Goal: Connect with others: Connect with others

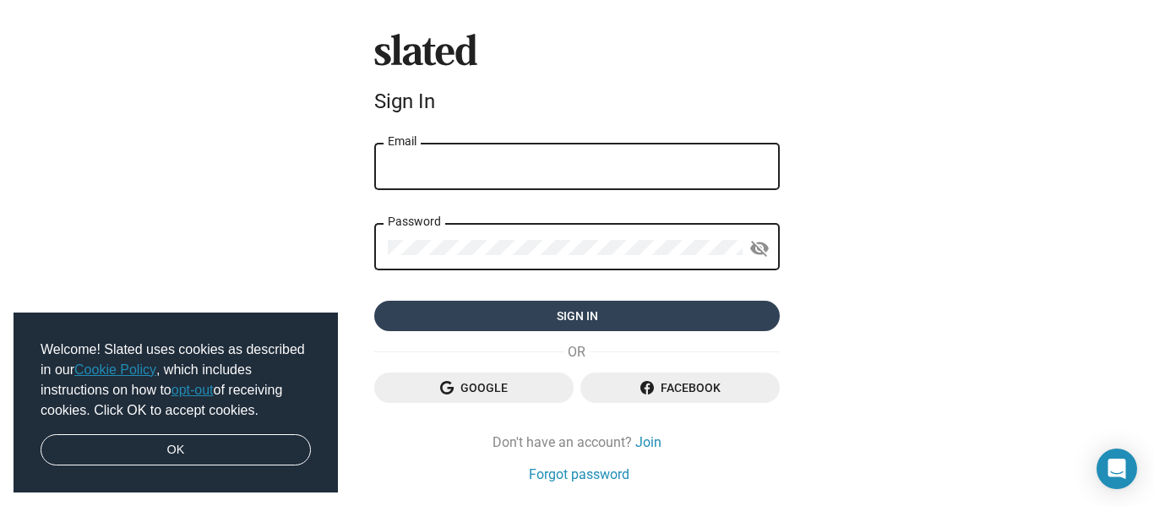
type input "wordsmith1022@yahoo.com"
click at [611, 317] on span "Sign in" at bounding box center [577, 316] width 378 height 30
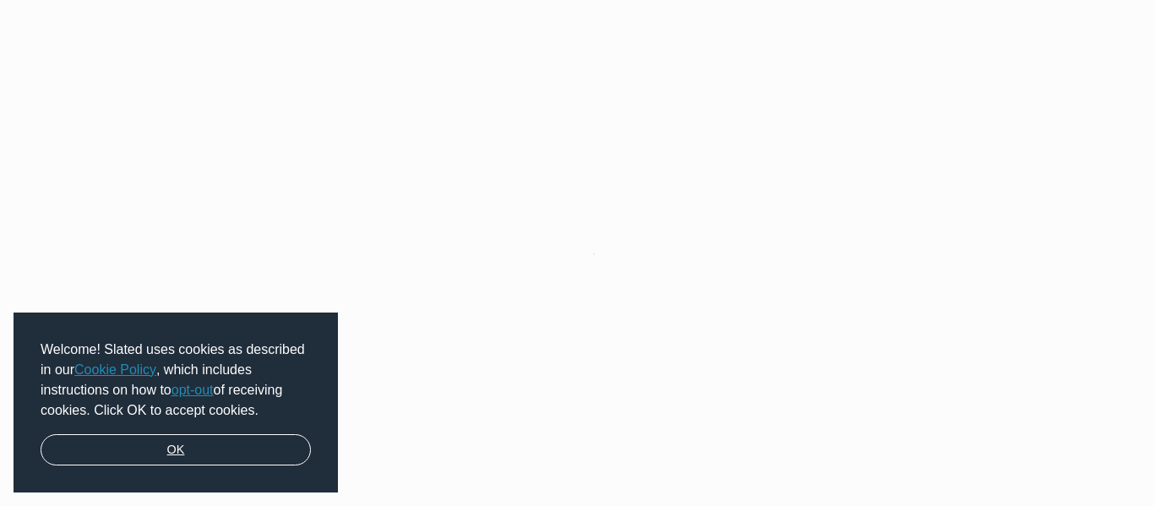
click at [278, 448] on link "OK" at bounding box center [176, 450] width 270 height 32
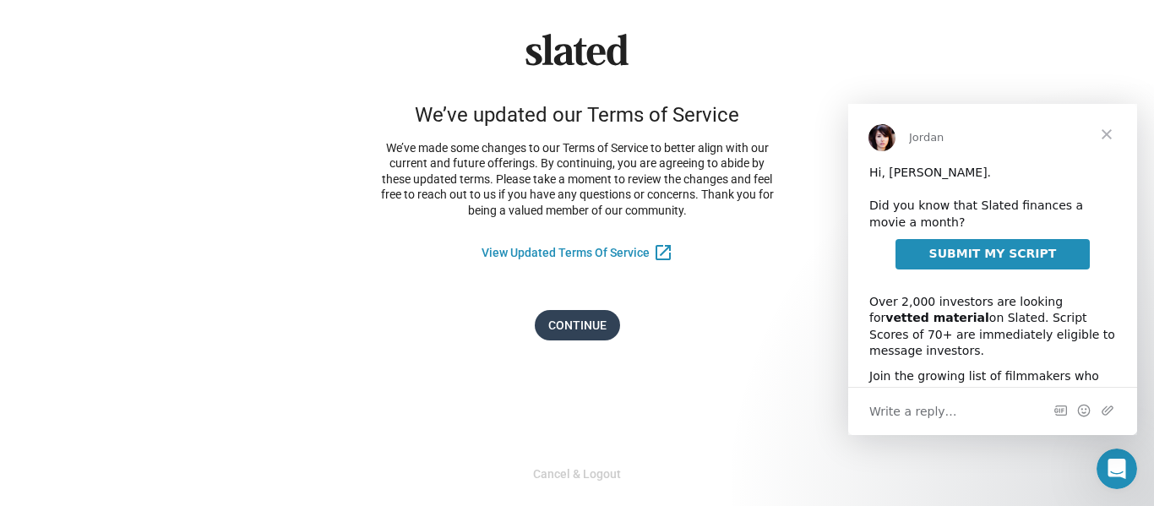
click at [580, 320] on span "Continue" at bounding box center [577, 325] width 58 height 30
click at [1105, 135] on span "Close" at bounding box center [1106, 134] width 61 height 61
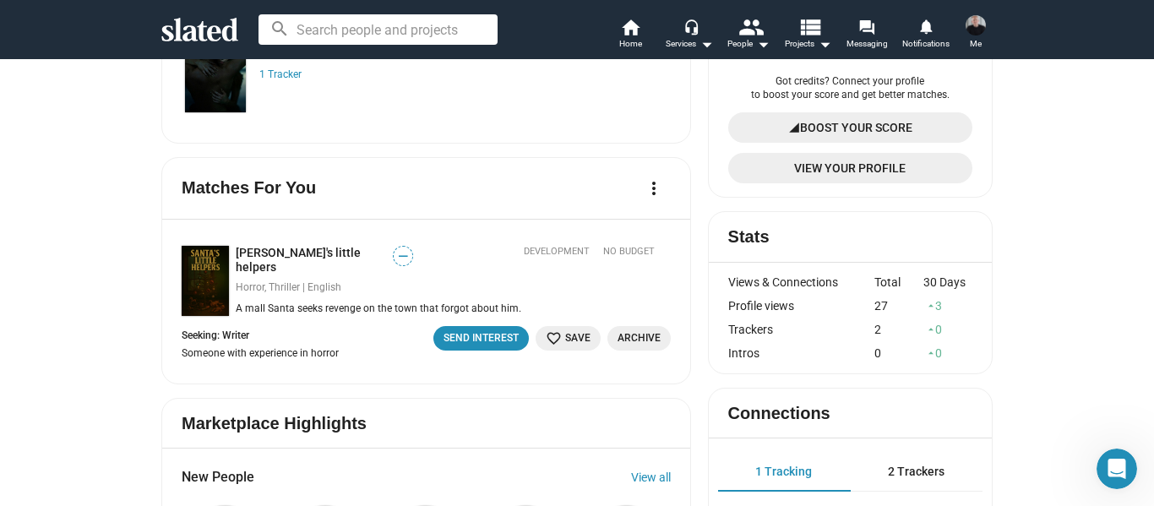
scroll to position [253, 0]
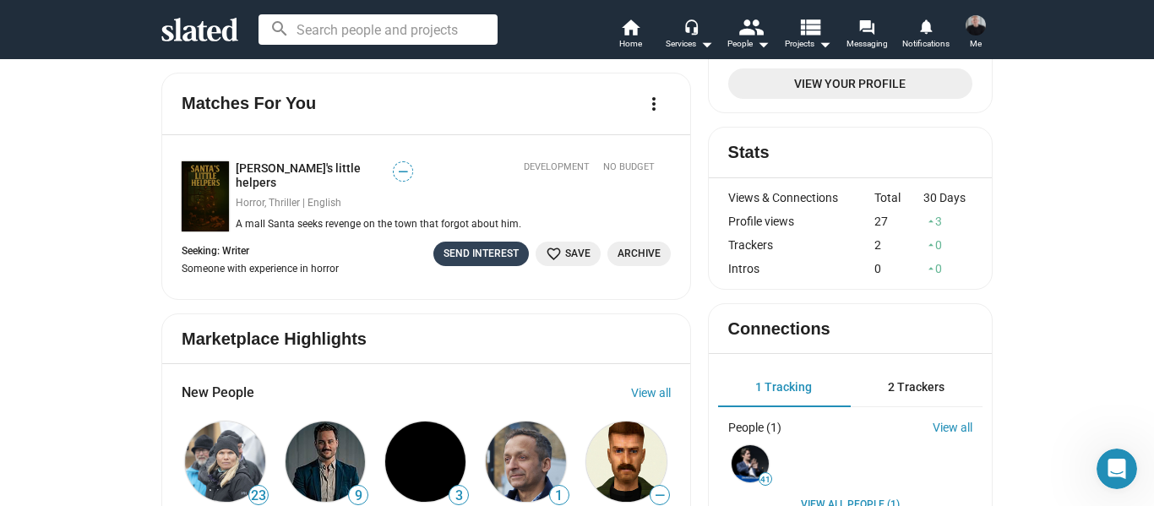
click at [459, 256] on div "Send Interest" at bounding box center [480, 254] width 75 height 18
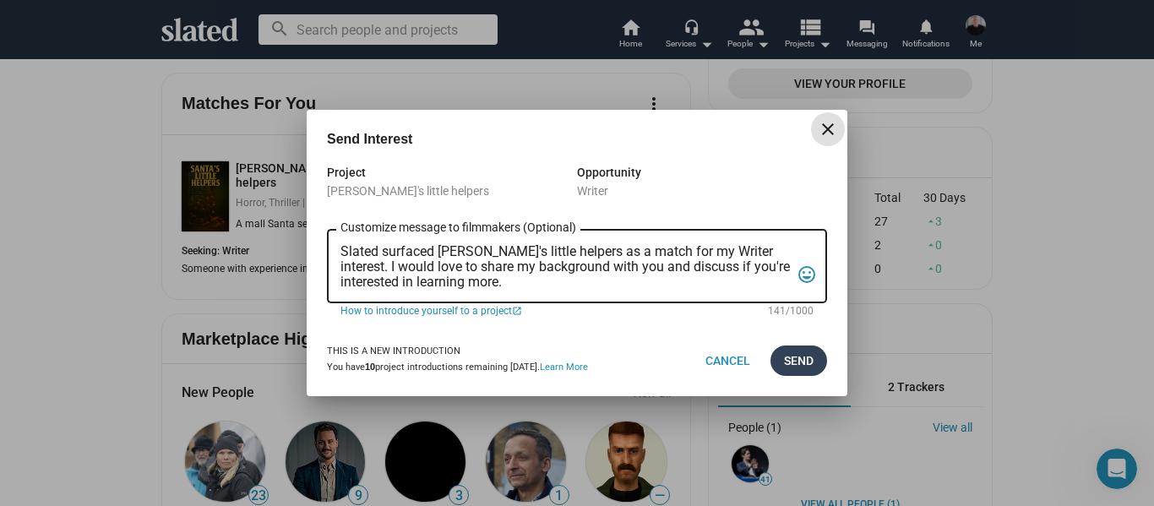
click at [778, 356] on button "Send" at bounding box center [798, 360] width 57 height 30
